Goal: Task Accomplishment & Management: Manage account settings

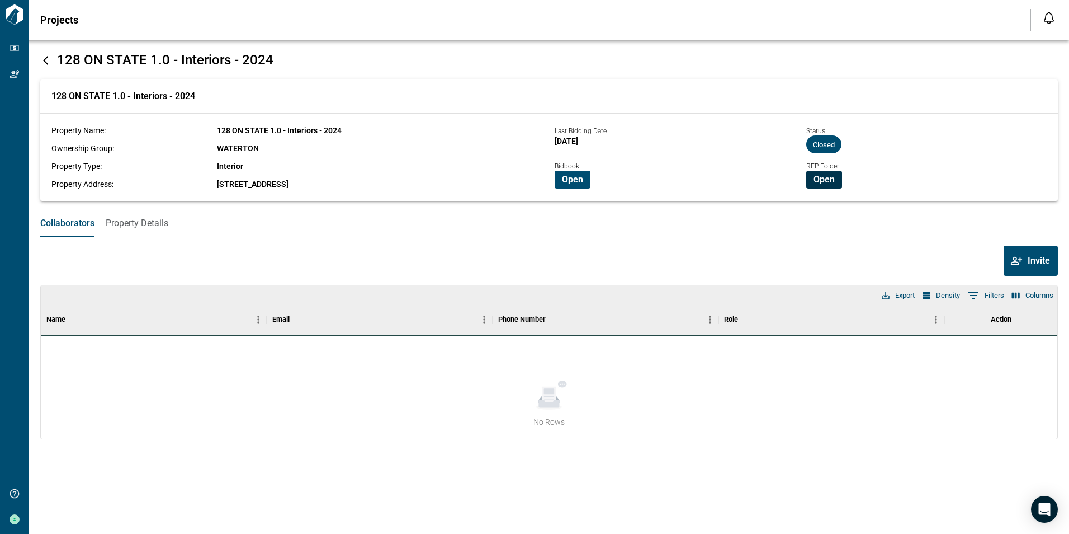
click at [823, 182] on span "Open" at bounding box center [824, 179] width 21 height 11
click at [44, 62] on icon at bounding box center [45, 60] width 11 height 11
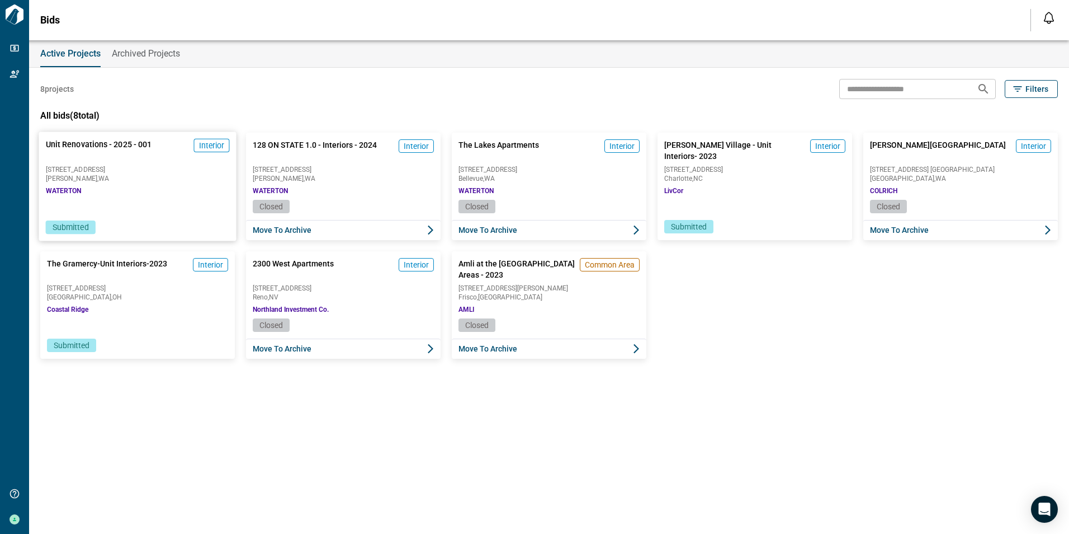
click at [110, 192] on div "Unit Renovations - 2025 - 001 Interior [STREET_ADDRESS][GEOGRAPHIC_DATA]" at bounding box center [137, 166] width 197 height 68
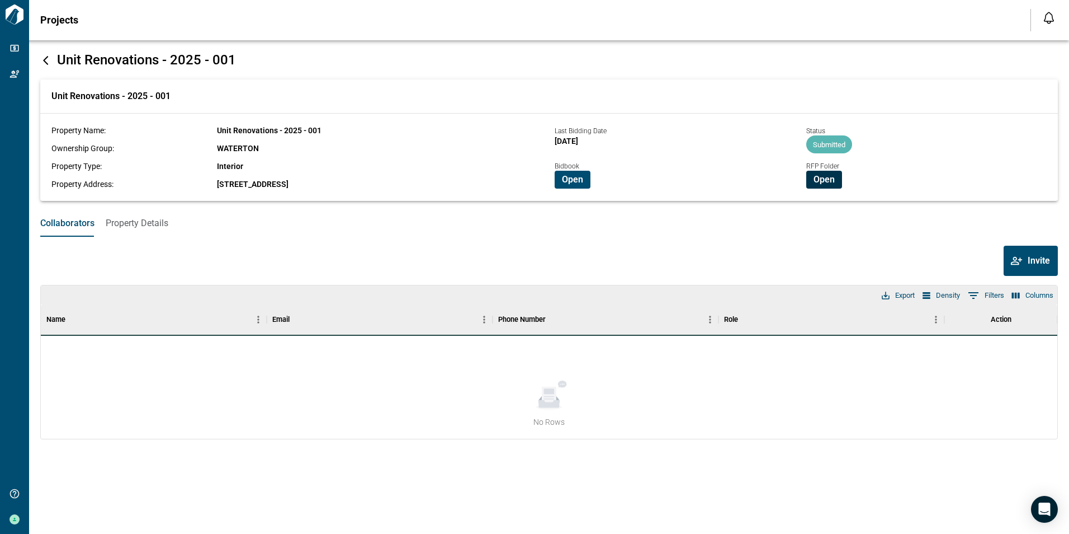
click at [826, 180] on span "Open" at bounding box center [824, 179] width 21 height 11
